Goal: Task Accomplishment & Management: Manage account settings

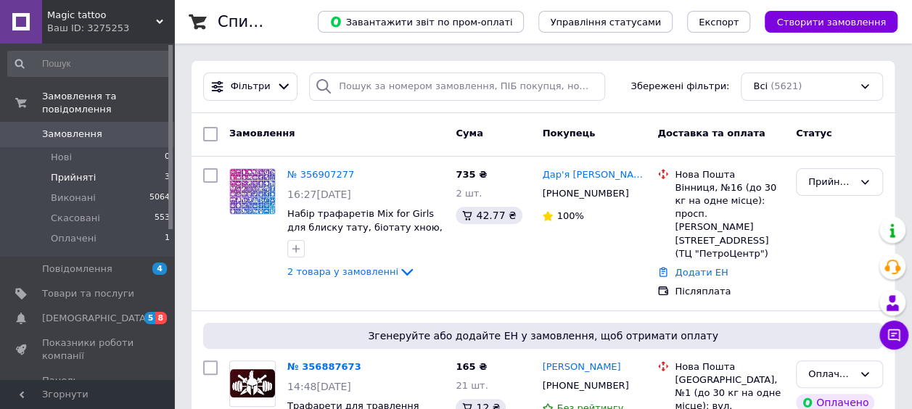
click at [135, 168] on li "Прийняті 3" at bounding box center [89, 178] width 179 height 20
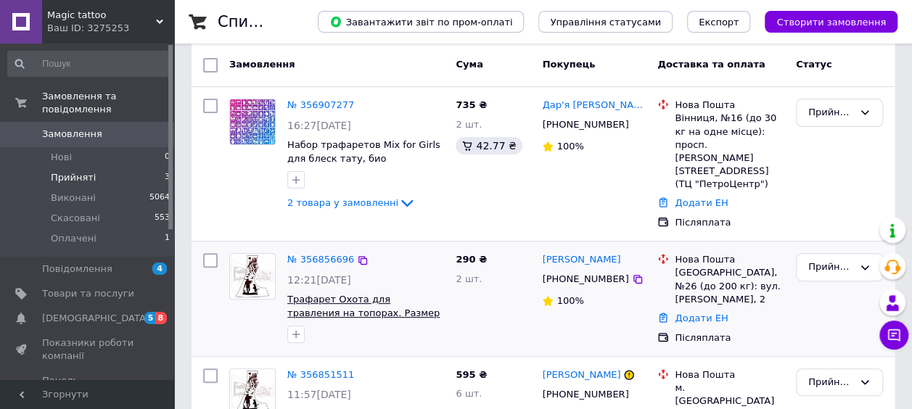
scroll to position [206, 0]
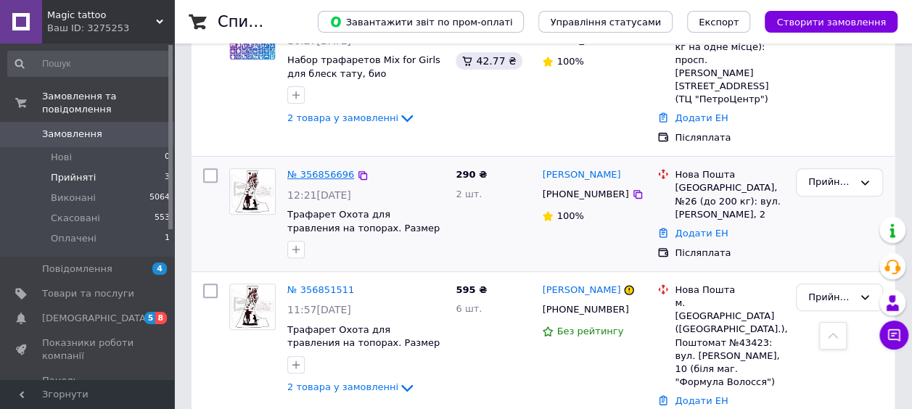
click at [324, 169] on link "№ 356856696" at bounding box center [320, 174] width 67 height 11
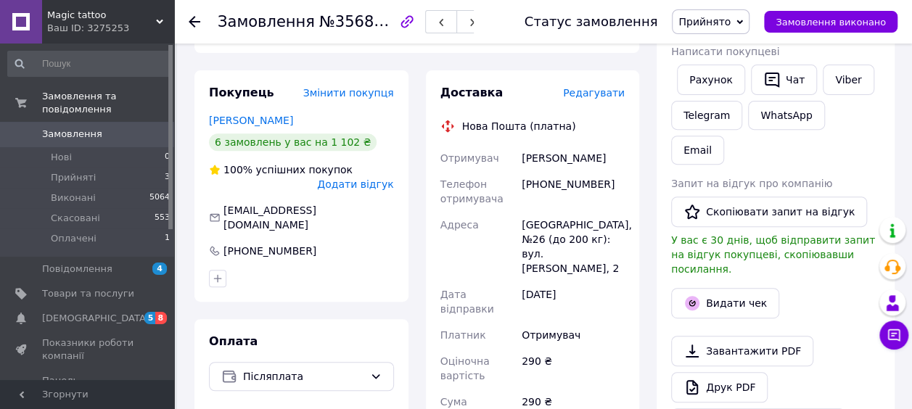
scroll to position [218, 0]
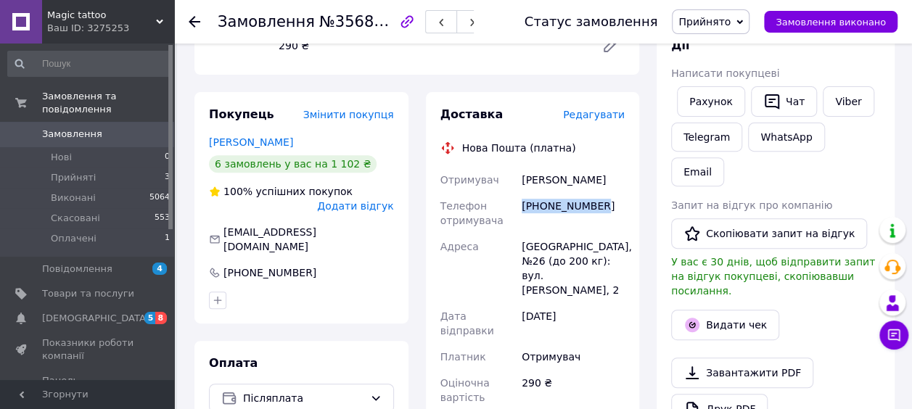
drag, startPoint x: 601, startPoint y: 202, endPoint x: 524, endPoint y: 206, distance: 77.0
click at [524, 206] on div "[PHONE_NUMBER]" at bounding box center [573, 213] width 109 height 41
copy div "[PHONE_NUMBER]"
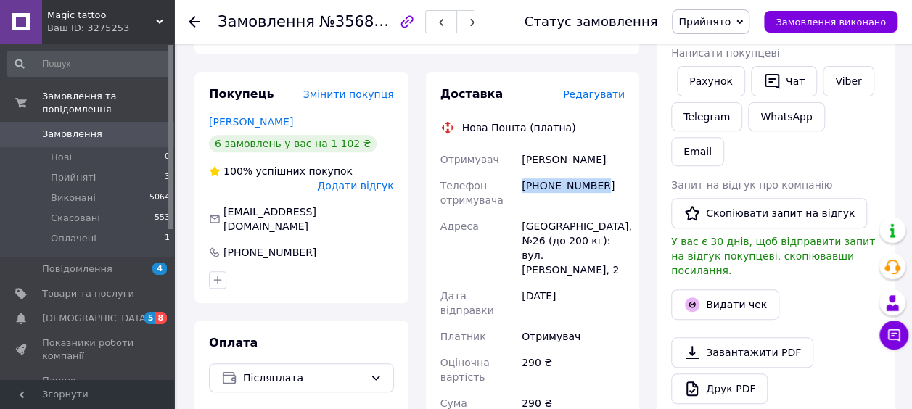
scroll to position [508, 0]
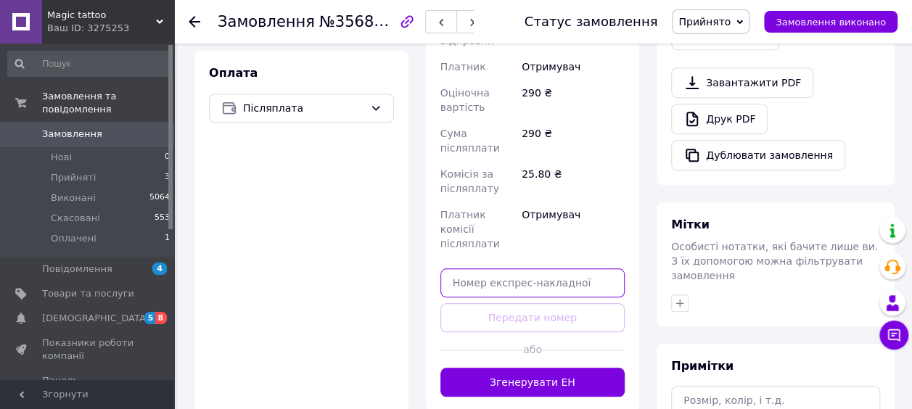
paste input "20451225262225"
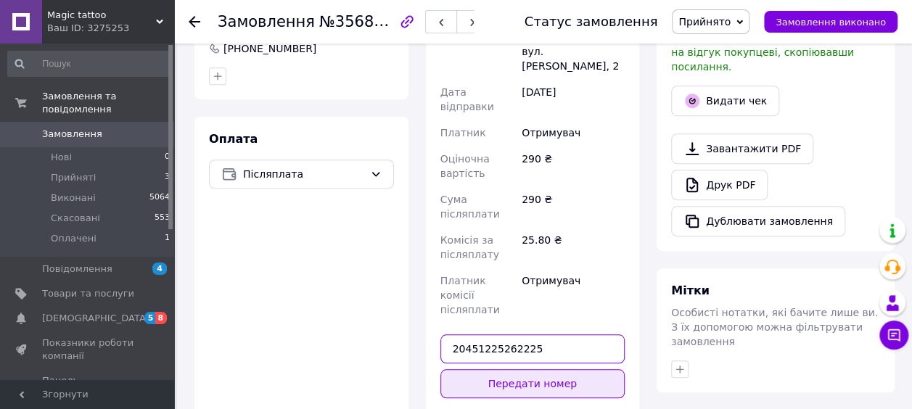
scroll to position [581, 0]
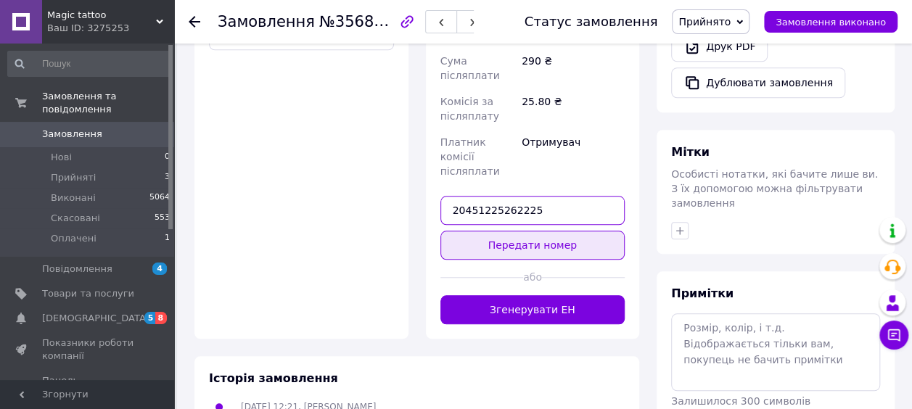
type input "20451225262225"
click at [554, 231] on button "Передати номер" at bounding box center [532, 245] width 185 height 29
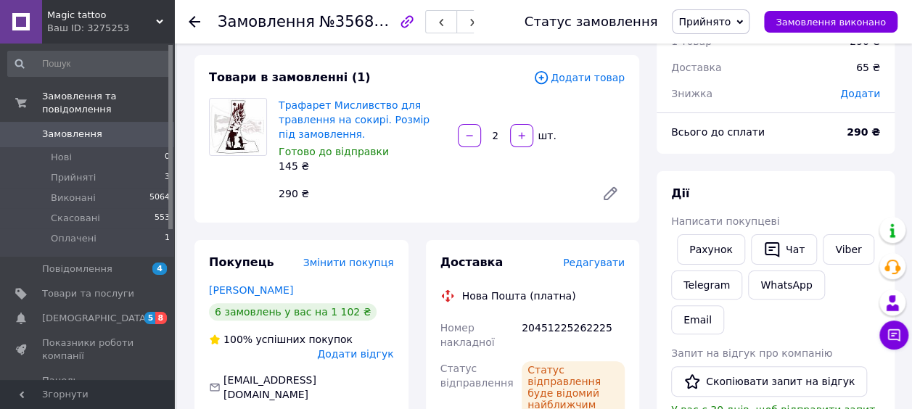
scroll to position [0, 0]
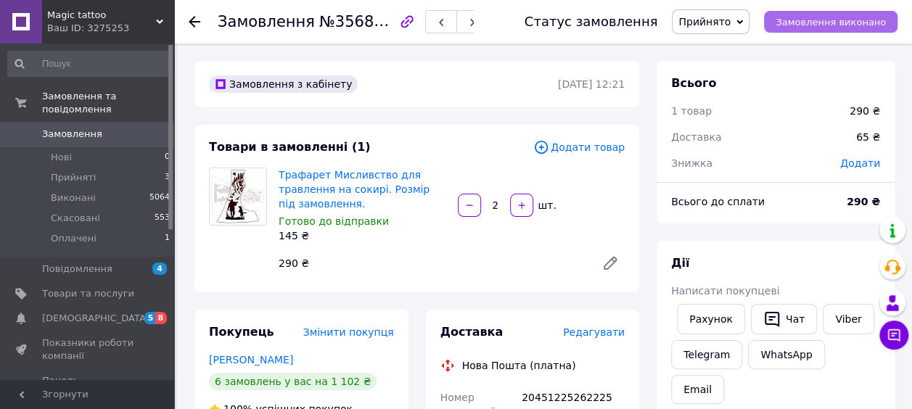
click at [830, 30] on button "Замовлення виконано" at bounding box center [831, 22] width 134 height 22
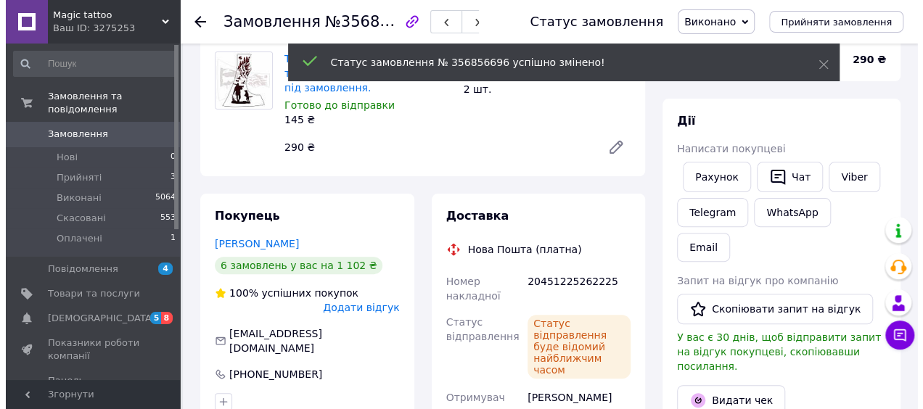
scroll to position [218, 0]
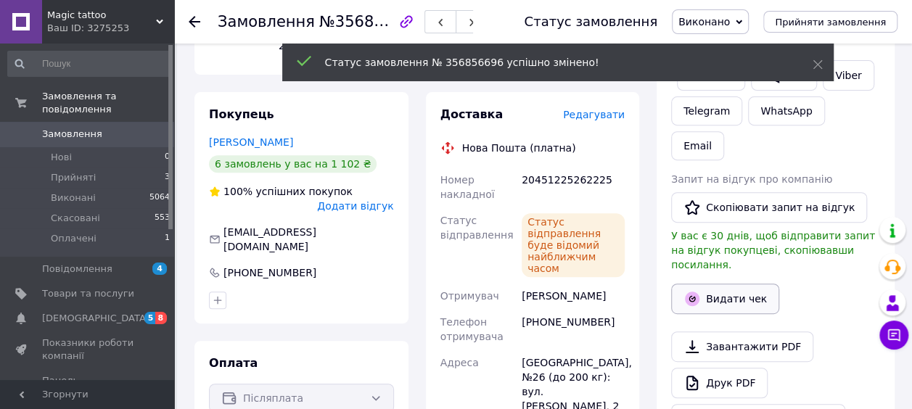
click at [716, 284] on button "Видати чек" at bounding box center [725, 299] width 108 height 30
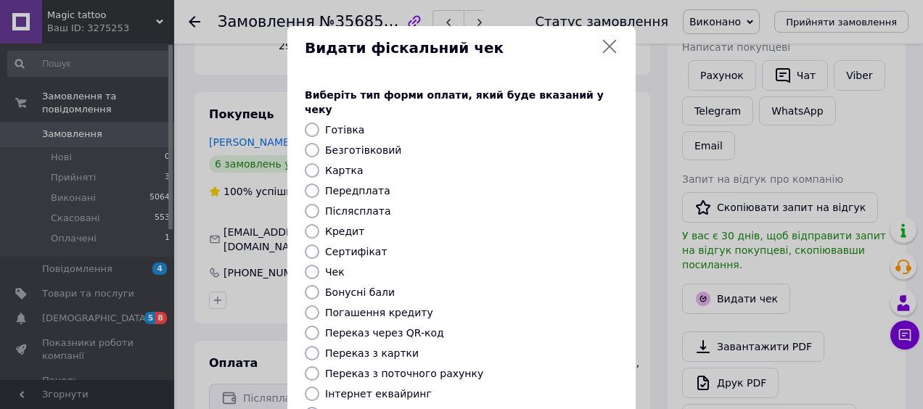
click at [308, 204] on input "Післясплата" at bounding box center [312, 211] width 15 height 15
radio input "true"
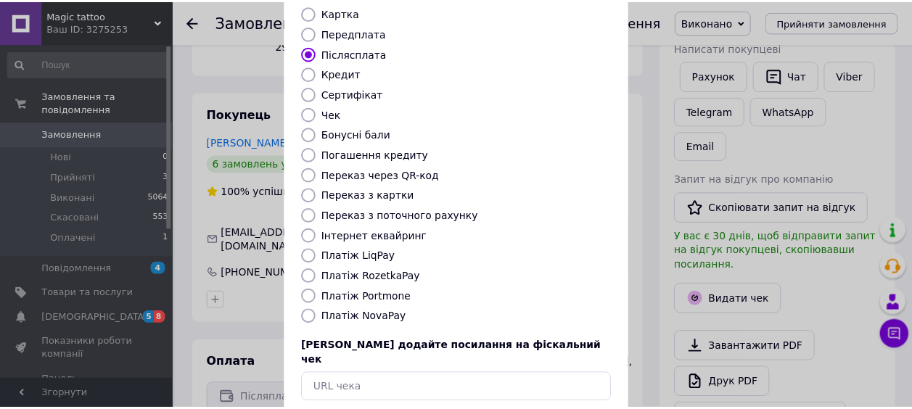
scroll to position [213, 0]
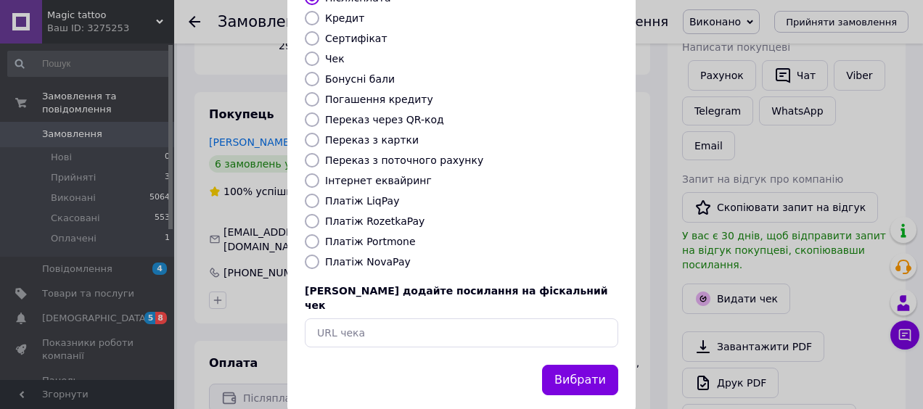
click at [597, 365] on button "Вибрати" at bounding box center [580, 380] width 76 height 31
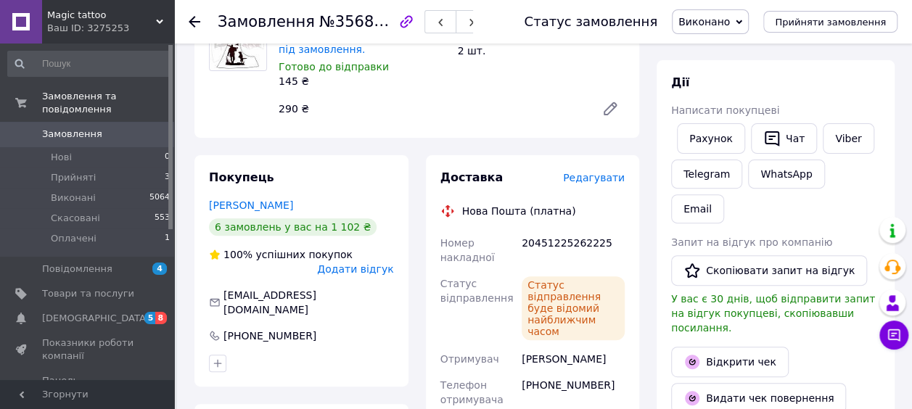
scroll to position [290, 0]
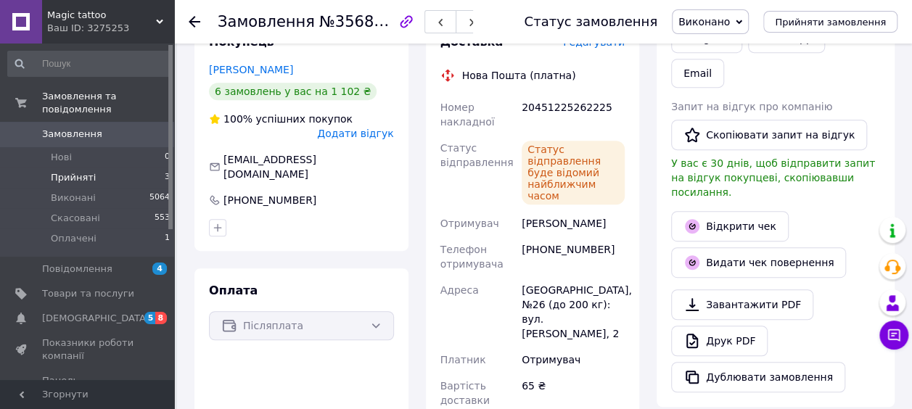
click at [136, 168] on li "Прийняті 3" at bounding box center [89, 178] width 179 height 20
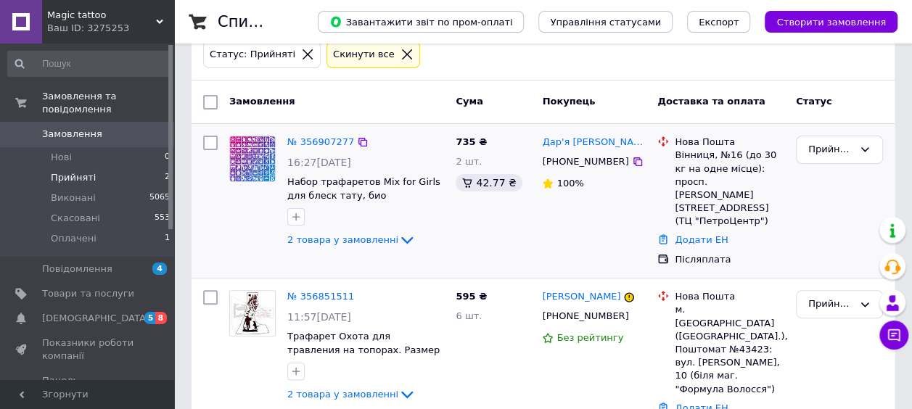
scroll to position [93, 0]
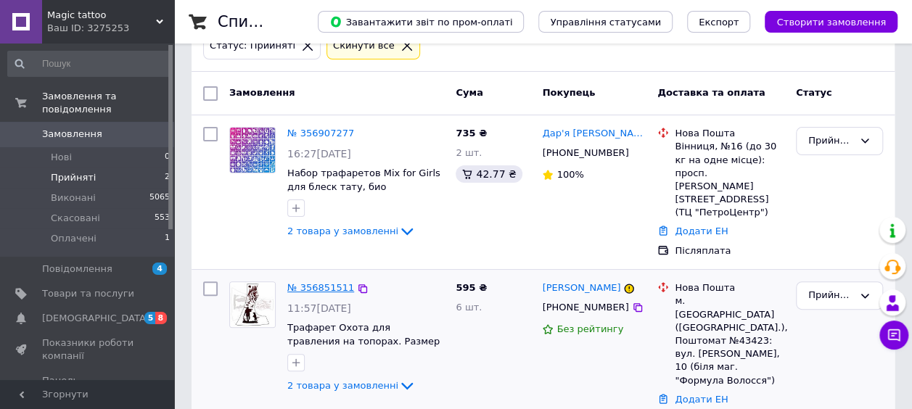
click at [312, 282] on link "№ 356851511" at bounding box center [320, 287] width 67 height 11
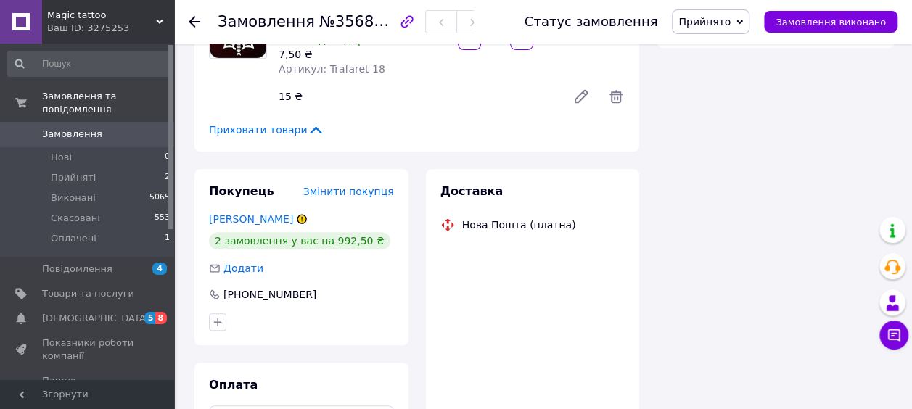
scroll to position [393, 0]
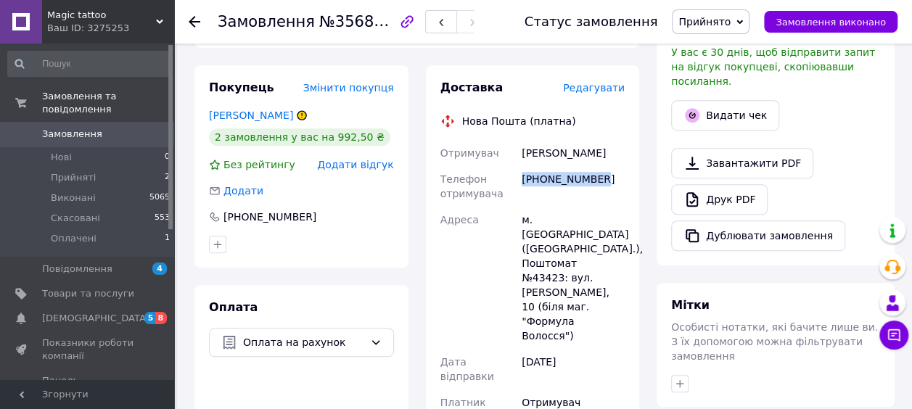
drag, startPoint x: 597, startPoint y: 183, endPoint x: 521, endPoint y: 184, distance: 75.5
click at [521, 184] on div "[PHONE_NUMBER]" at bounding box center [573, 186] width 109 height 41
copy div "[PHONE_NUMBER]"
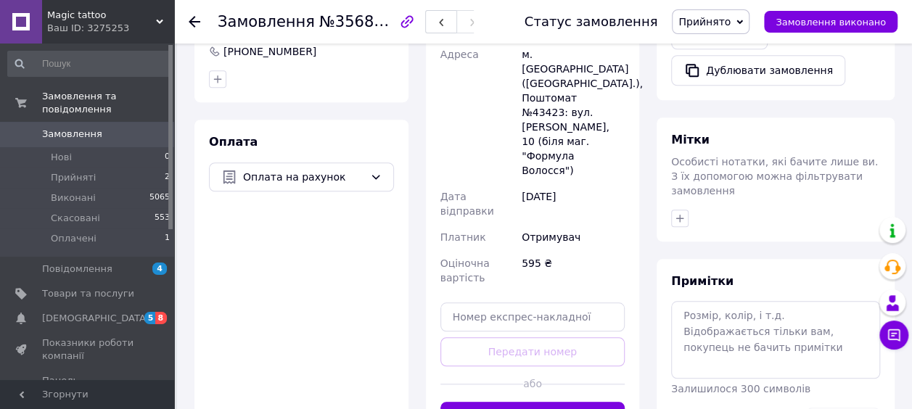
scroll to position [610, 0]
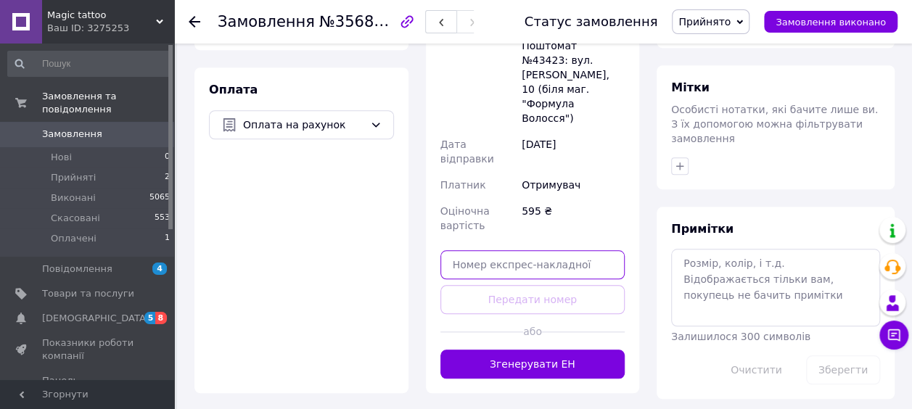
paste input "20451225266775"
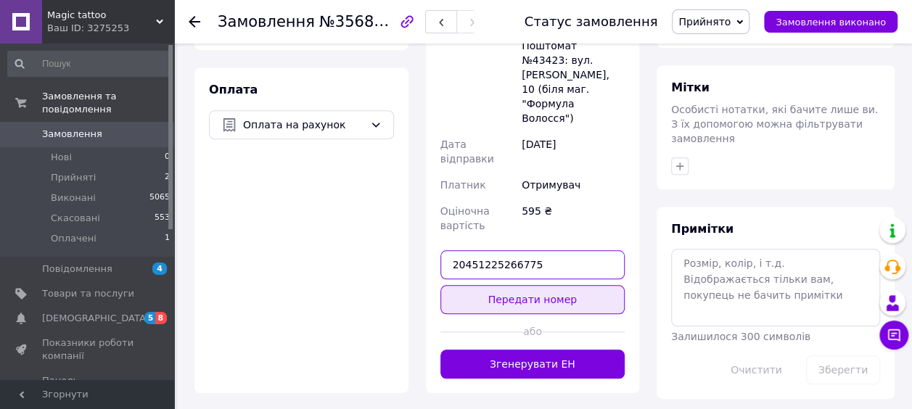
type input "20451225266775"
click at [541, 285] on button "Передати номер" at bounding box center [532, 299] width 185 height 29
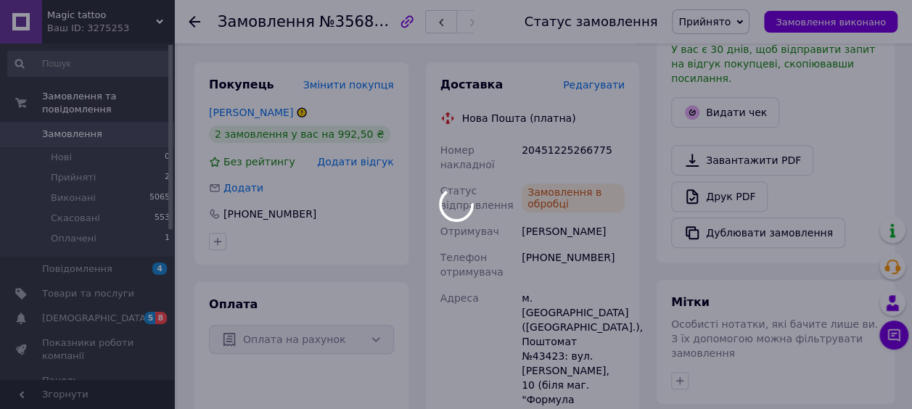
scroll to position [393, 0]
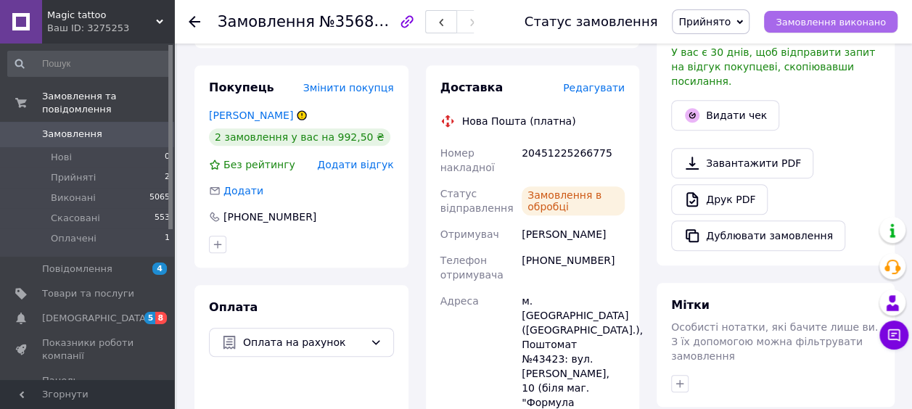
click at [817, 30] on button "Замовлення виконано" at bounding box center [831, 22] width 134 height 22
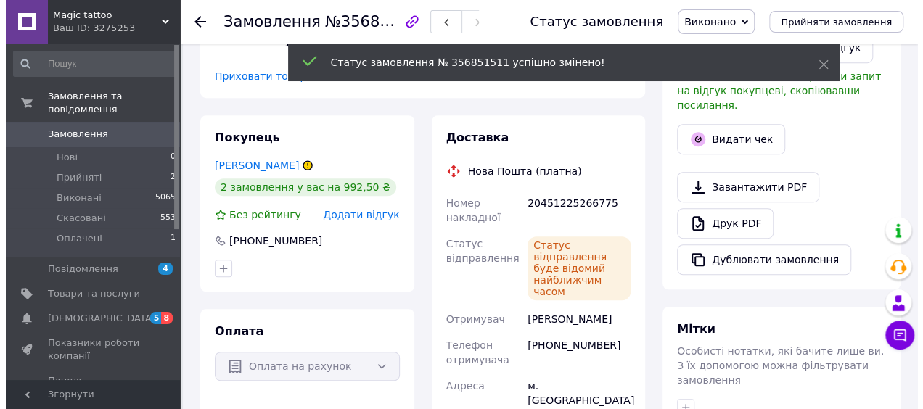
scroll to position [320, 0]
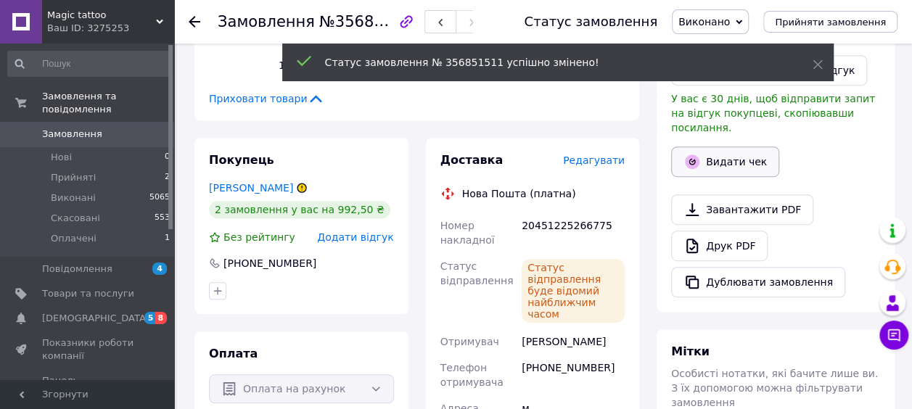
click at [722, 147] on button "Видати чек" at bounding box center [725, 162] width 108 height 30
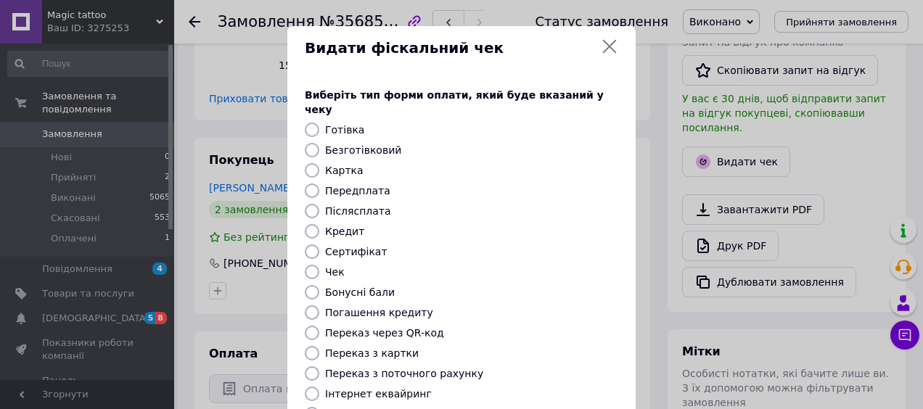
click at [305, 143] on input "Безготівковий" at bounding box center [312, 150] width 15 height 15
radio input "true"
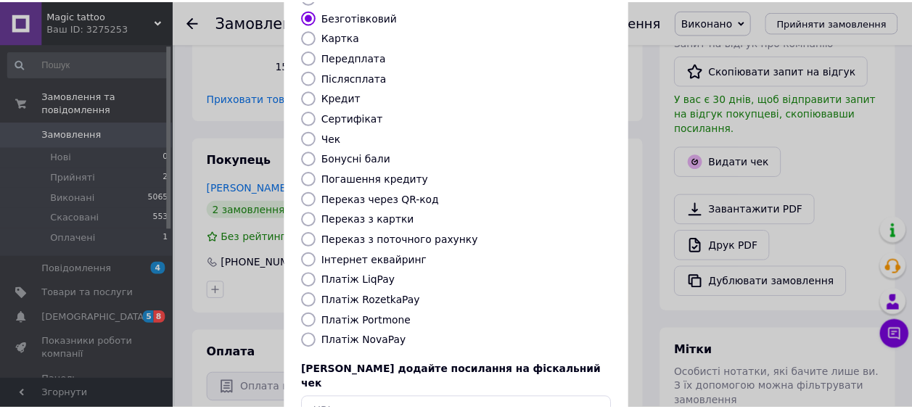
scroll to position [213, 0]
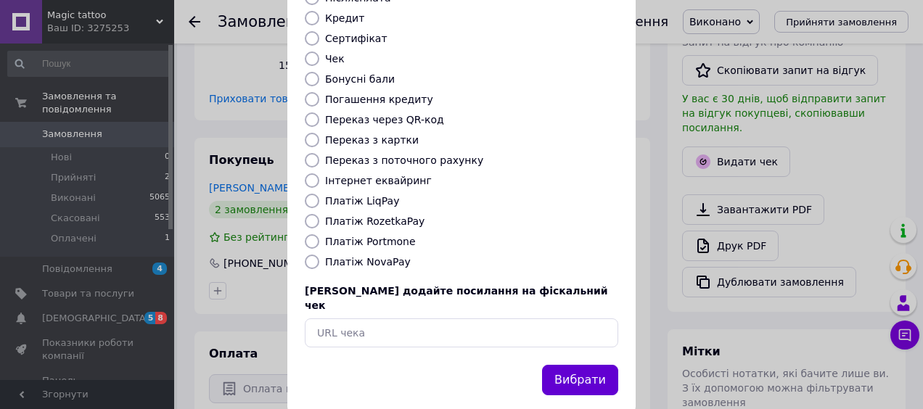
click at [591, 365] on button "Вибрати" at bounding box center [580, 380] width 76 height 31
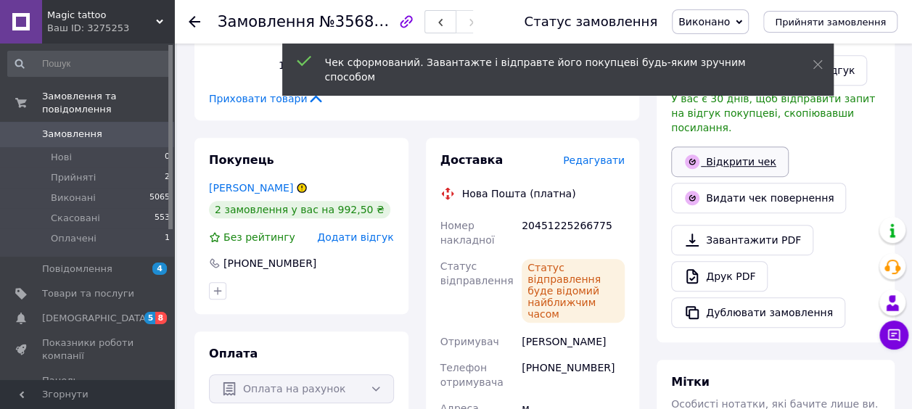
click at [709, 152] on link "Відкрити чек" at bounding box center [730, 162] width 118 height 30
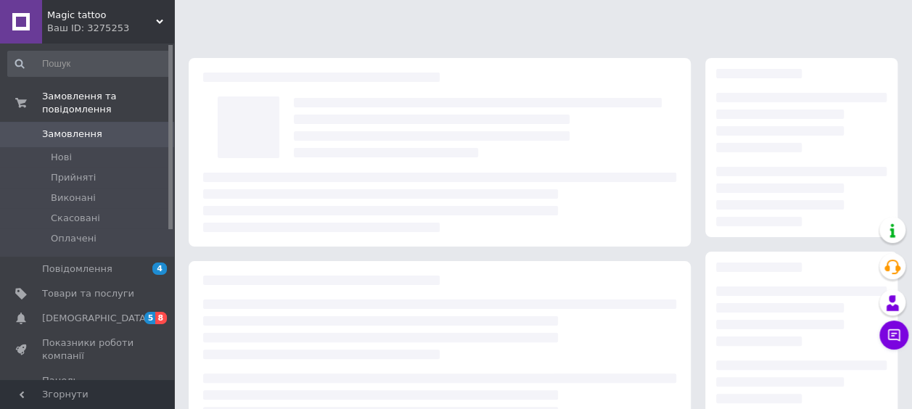
scroll to position [254, 0]
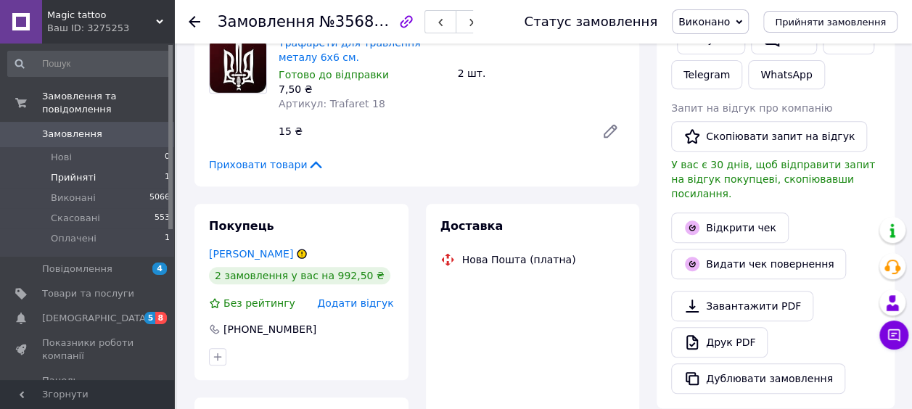
click at [107, 168] on li "Прийняті 1" at bounding box center [89, 178] width 179 height 20
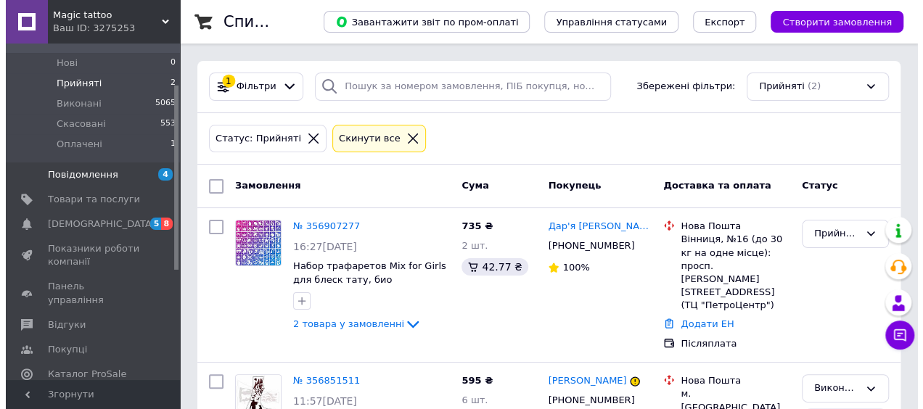
scroll to position [73, 0]
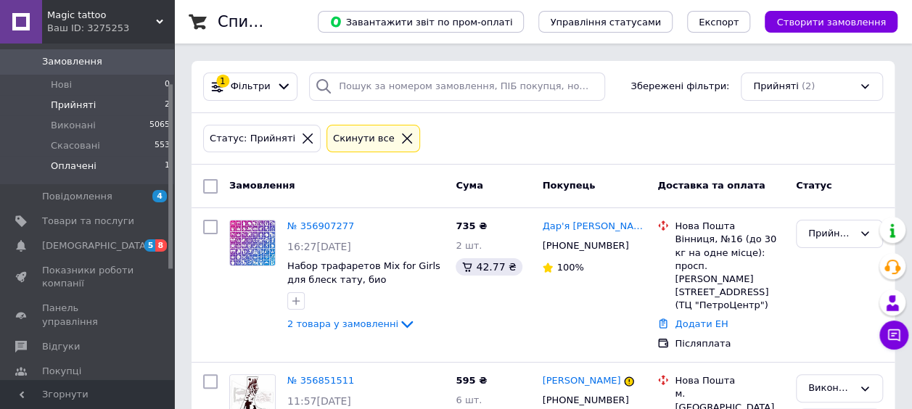
click at [139, 156] on li "Оплачені 1" at bounding box center [89, 170] width 179 height 28
